Goal: Transaction & Acquisition: Subscribe to service/newsletter

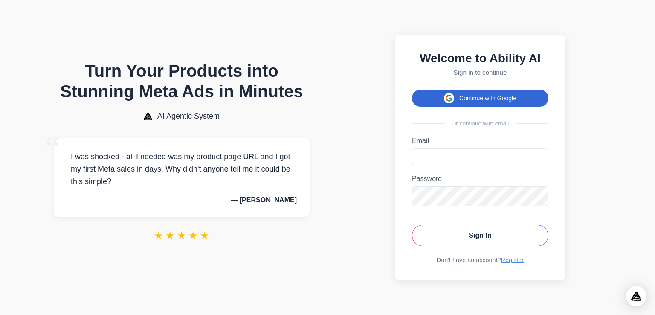
click at [456, 97] on button "Continue with Google" at bounding box center [480, 98] width 136 height 17
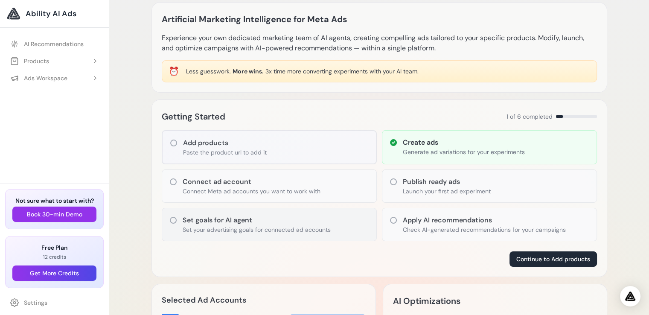
scroll to position [3, 0]
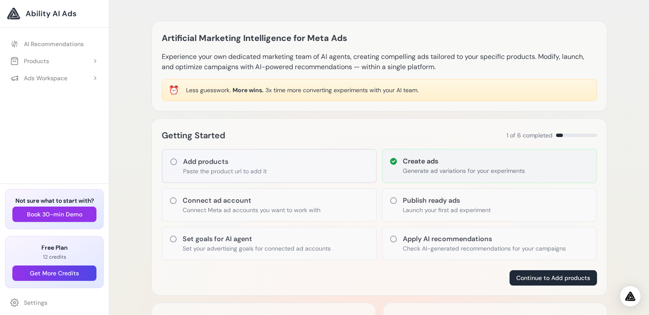
click at [432, 165] on h3 "Create ads" at bounding box center [464, 161] width 122 height 10
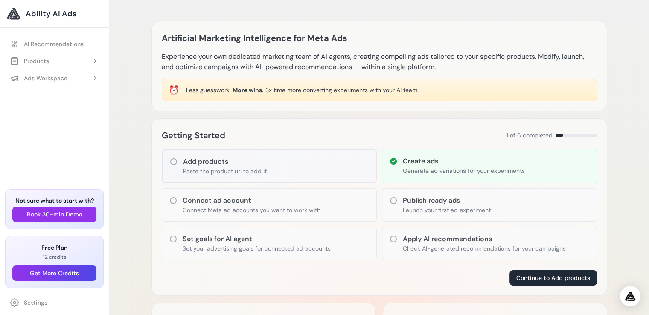
scroll to position [1, 0]
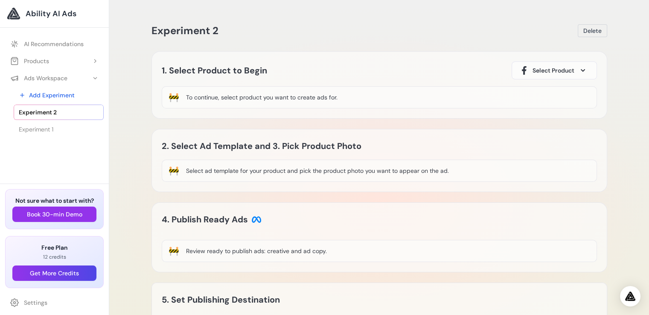
click at [34, 12] on span "Ability AI Ads" at bounding box center [51, 14] width 51 height 12
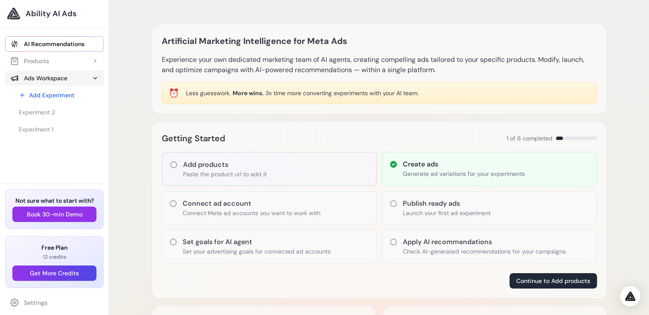
click at [86, 80] on button "Ads Workspace" at bounding box center [54, 77] width 99 height 15
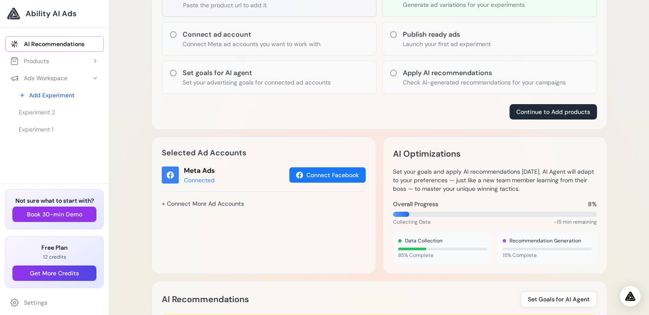
scroll to position [171, 0]
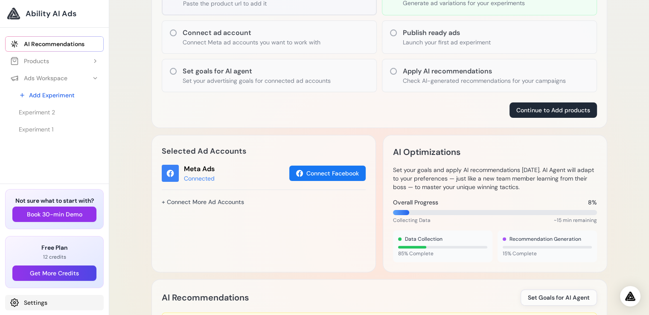
click at [32, 304] on link "Settings" at bounding box center [54, 302] width 99 height 15
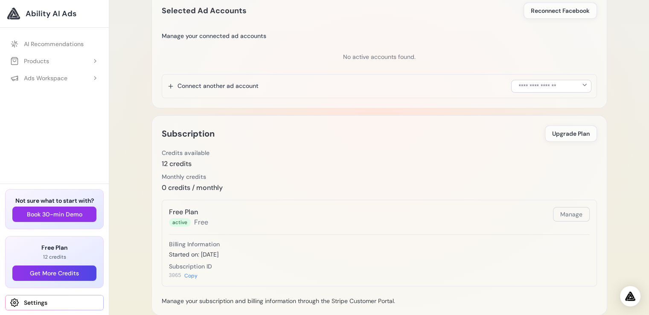
scroll to position [171, 0]
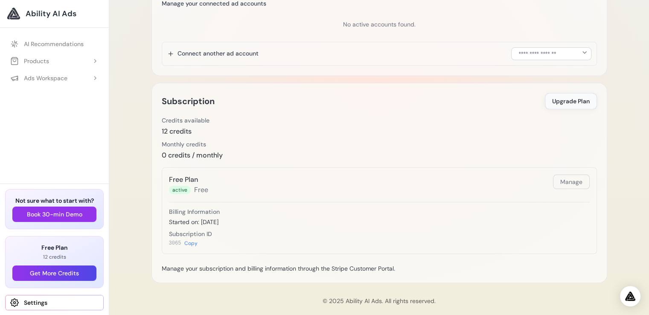
click at [553, 93] on button "Upgrade Plan" at bounding box center [571, 101] width 52 height 16
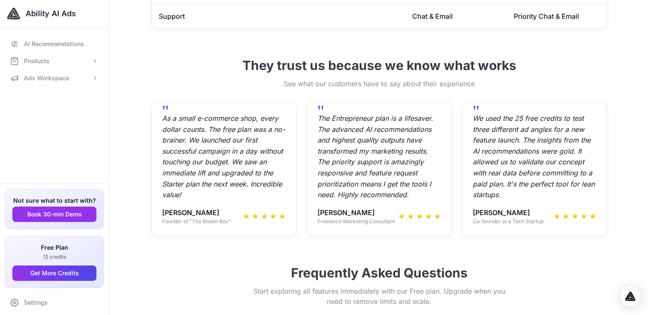
scroll to position [597, 0]
